Goal: Find specific page/section

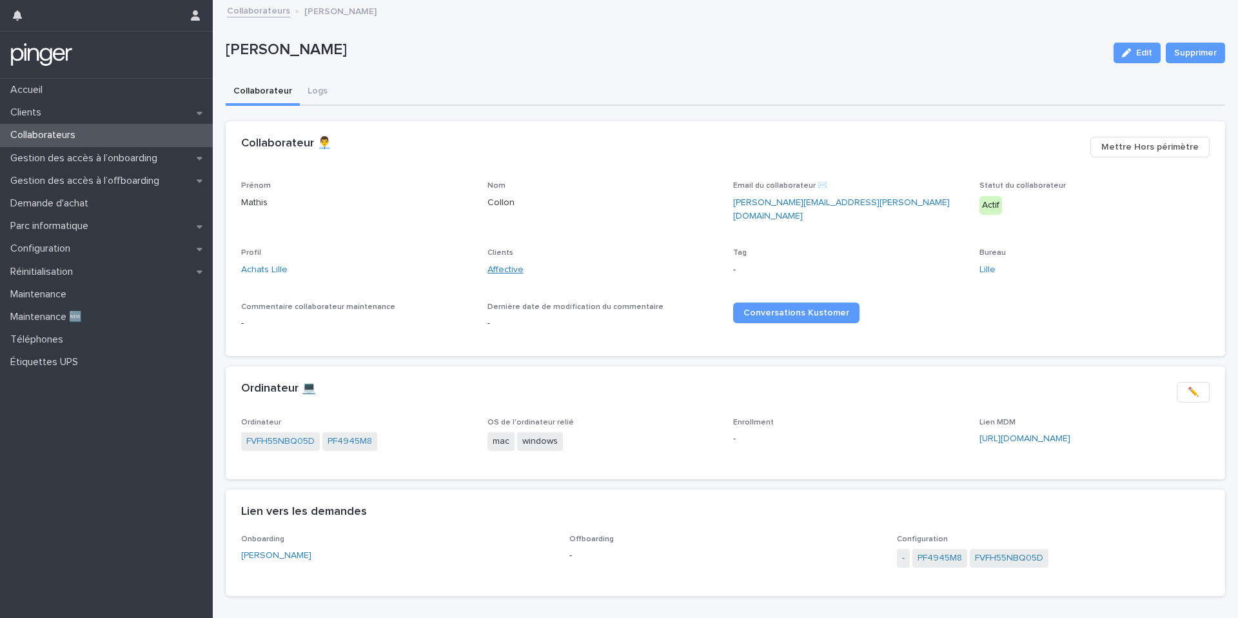
click at [495, 263] on link "Affective" at bounding box center [505, 270] width 36 height 14
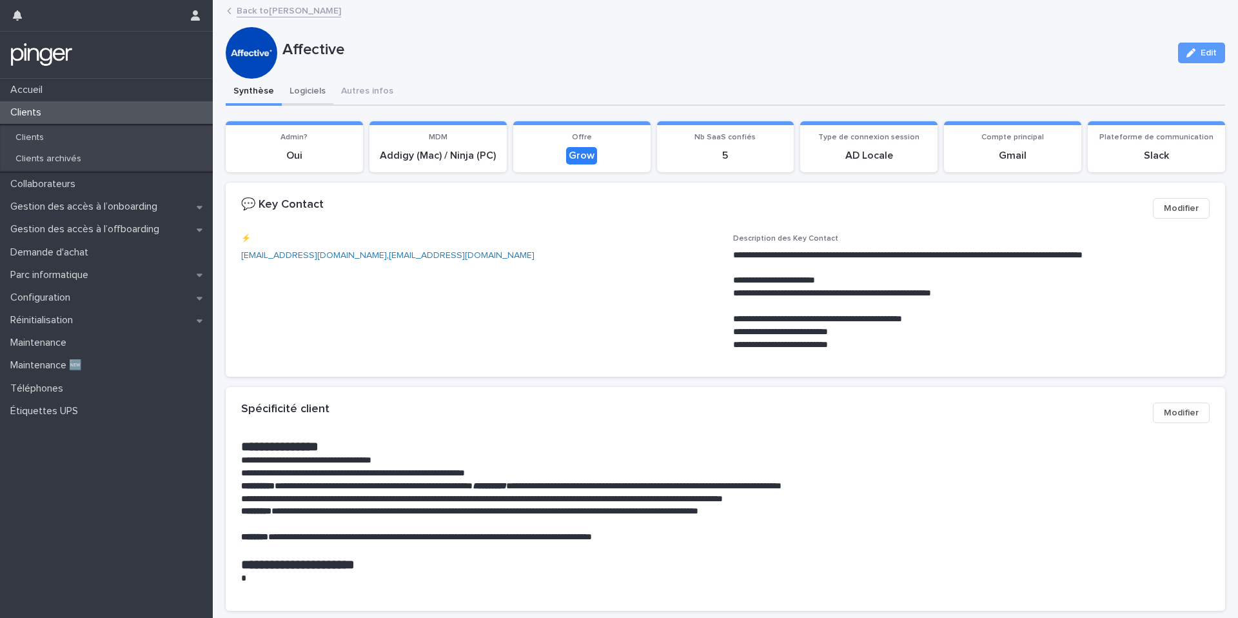
click at [296, 95] on button "Logiciels" at bounding box center [308, 92] width 52 height 27
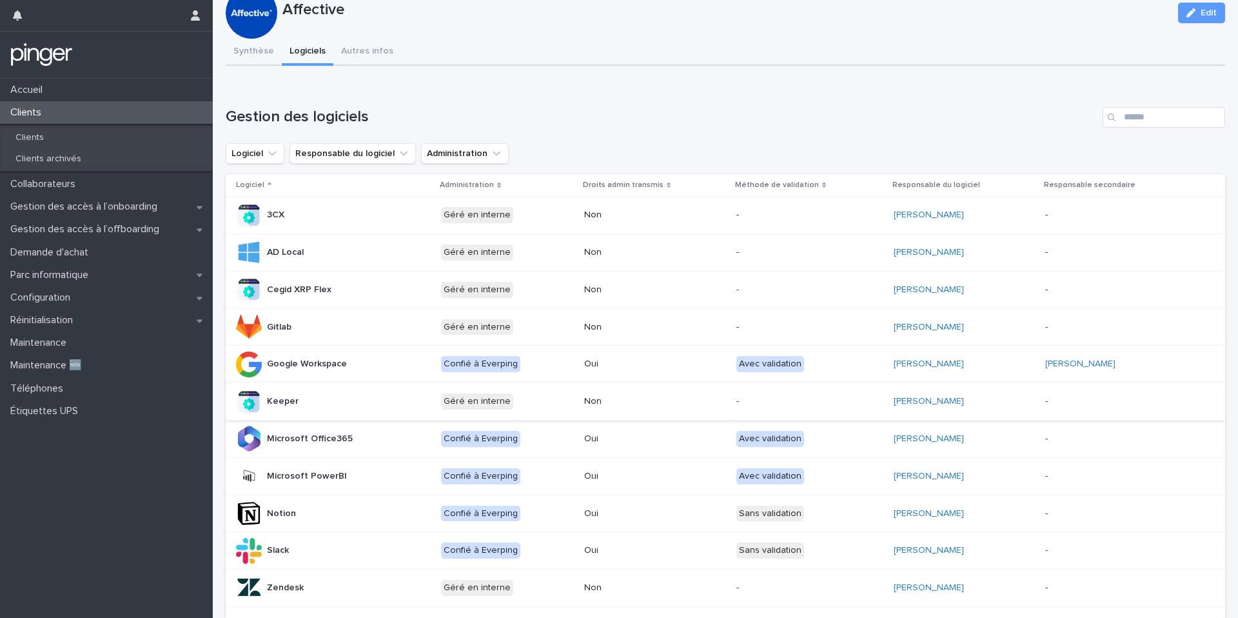
scroll to position [42, 0]
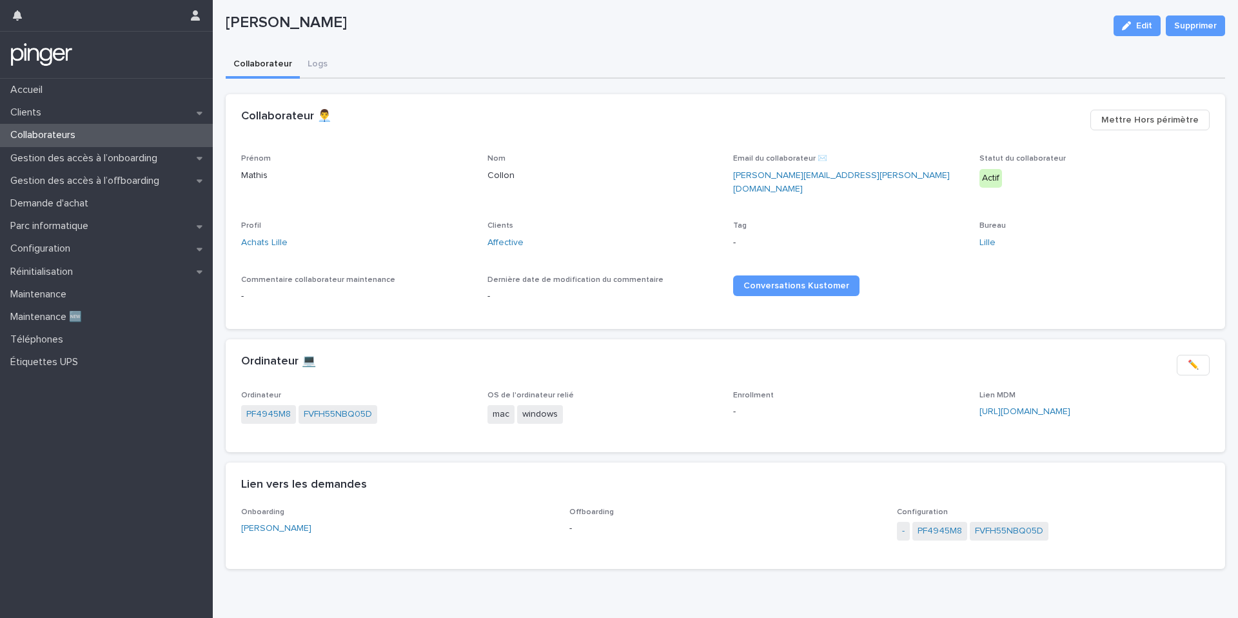
scroll to position [28, 0]
click at [262, 522] on link "[PERSON_NAME]" at bounding box center [276, 527] width 70 height 14
